Goal: Task Accomplishment & Management: Complete application form

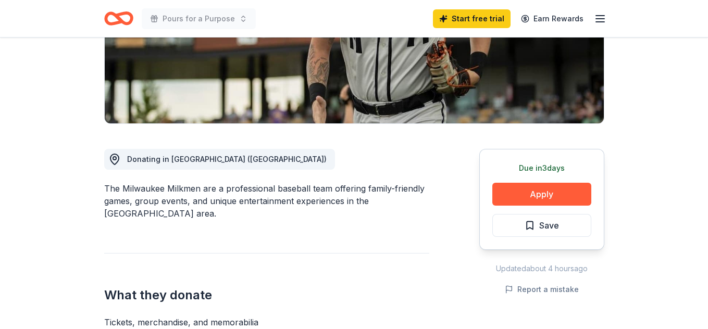
scroll to position [261, 0]
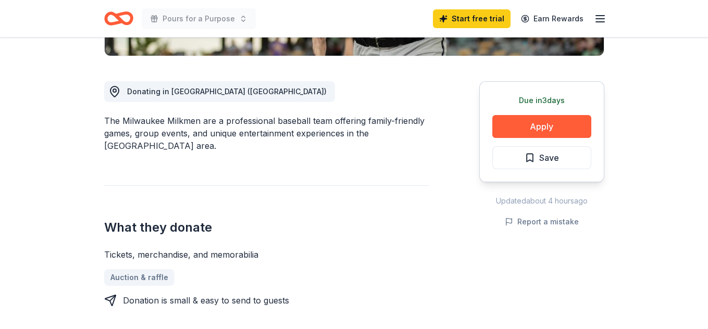
click at [560, 129] on button "Apply" at bounding box center [541, 126] width 99 height 23
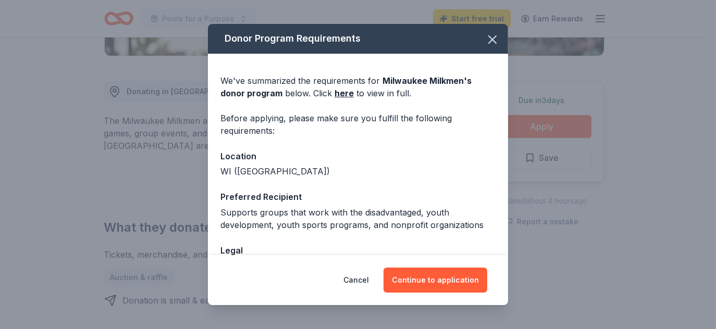
click at [450, 280] on button "Continue to application" at bounding box center [436, 280] width 104 height 25
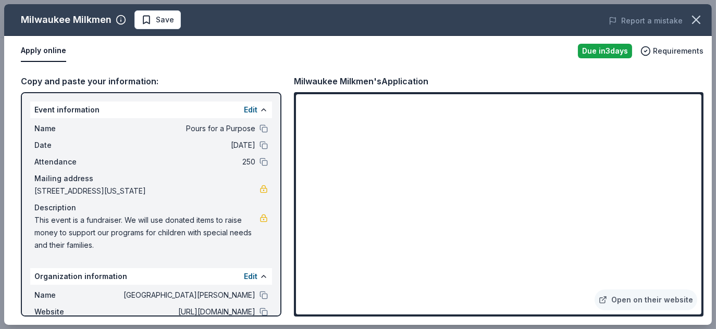
click at [665, 51] on span "Requirements" at bounding box center [678, 51] width 51 height 13
click at [692, 22] on icon "button" at bounding box center [696, 20] width 15 height 15
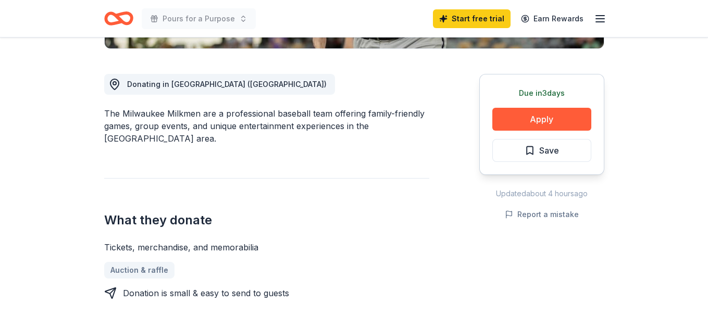
scroll to position [243, 0]
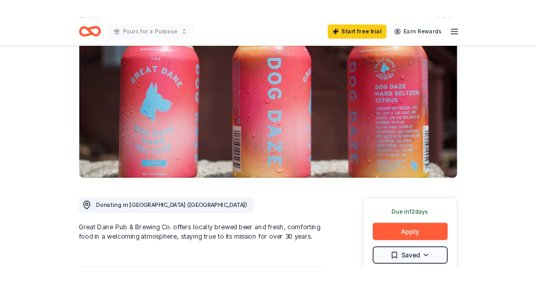
scroll to position [156, 0]
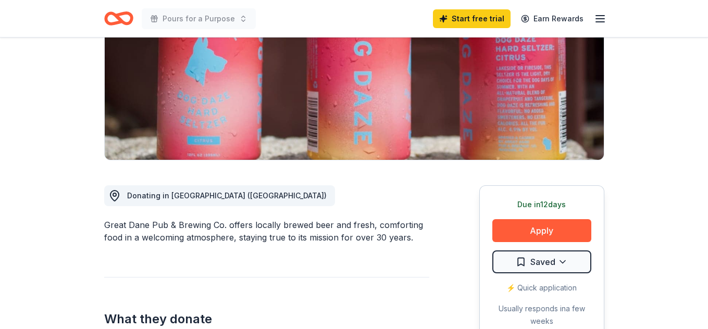
click at [535, 232] on button "Apply" at bounding box center [541, 230] width 99 height 23
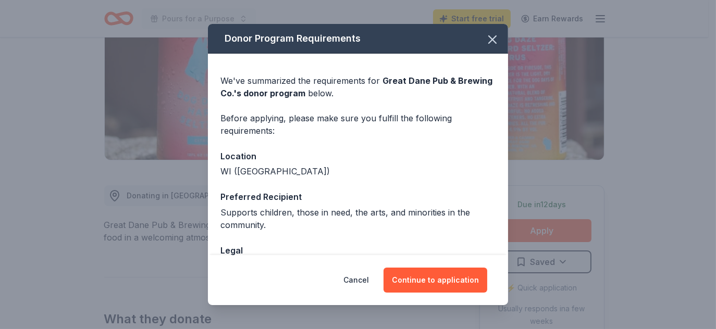
click at [439, 279] on button "Continue to application" at bounding box center [436, 280] width 104 height 25
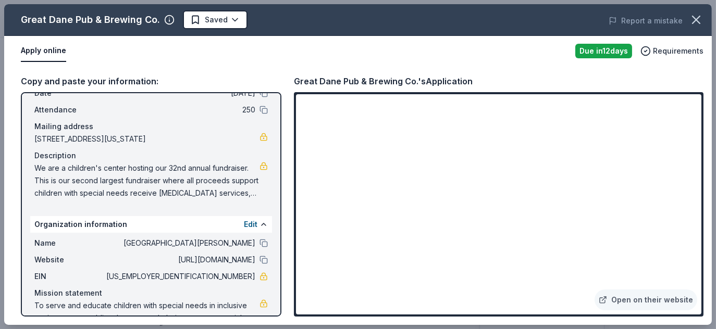
scroll to position [0, 0]
